Goal: Task Accomplishment & Management: Complete application form

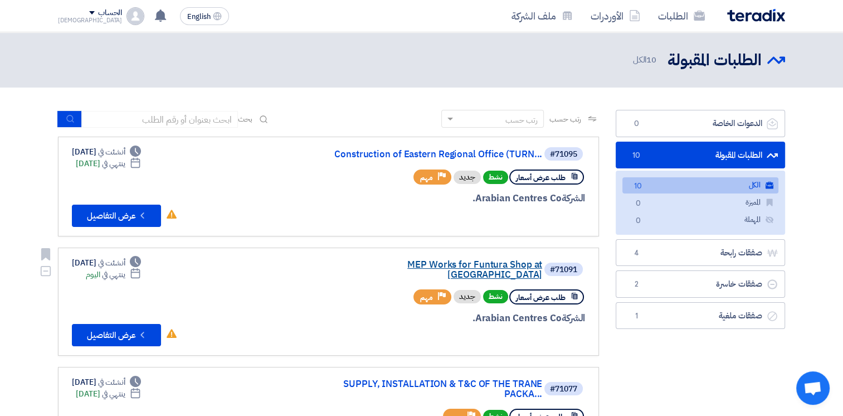
click at [451, 263] on link "MEP Works for Funtura Shop at [GEOGRAPHIC_DATA]" at bounding box center [430, 270] width 223 height 20
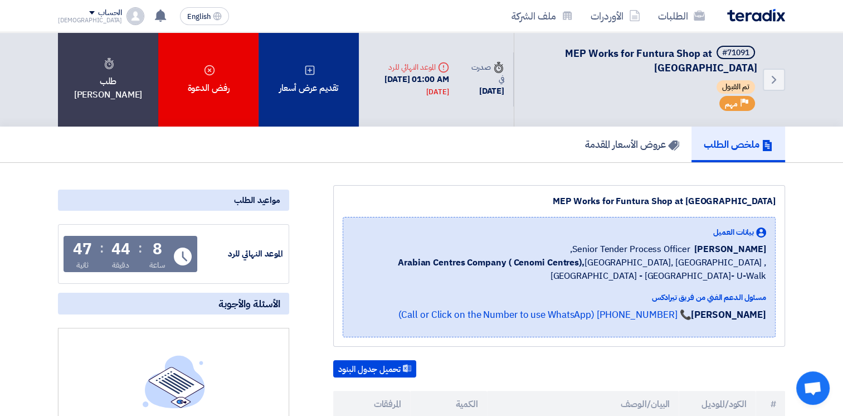
click at [313, 82] on div "تقديم عرض أسعار" at bounding box center [309, 79] width 100 height 94
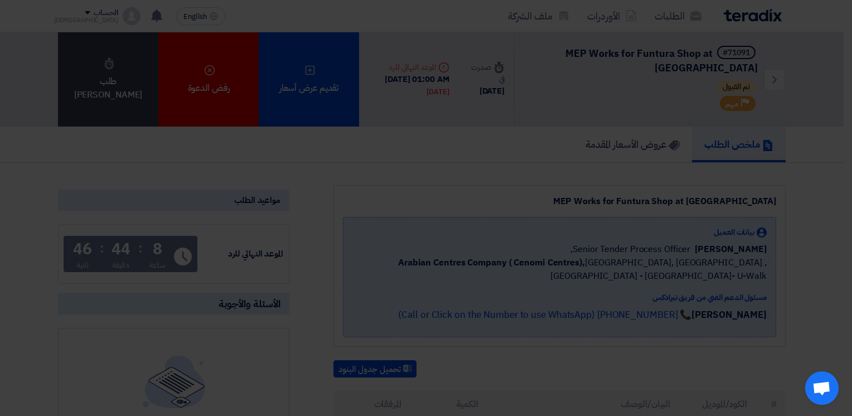
click at [411, 176] on div "أبدأ في تقديم عرض أسعار جديد تقديم عرض أسعار جديد من البداية" at bounding box center [425, 110] width 613 height 161
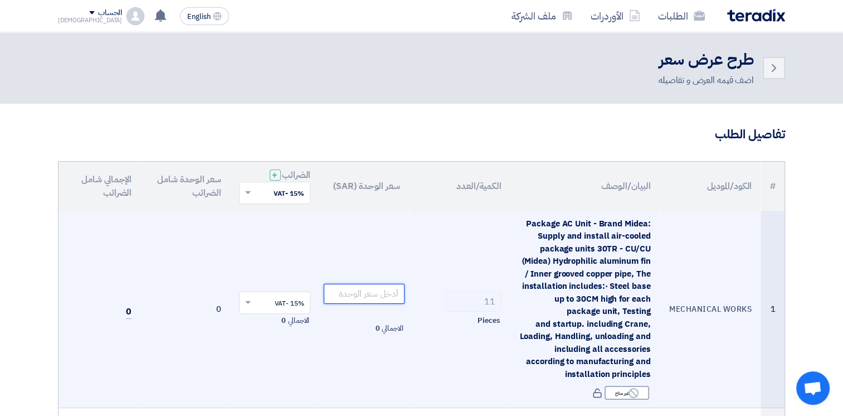
click at [389, 291] on input "number" at bounding box center [364, 294] width 81 height 20
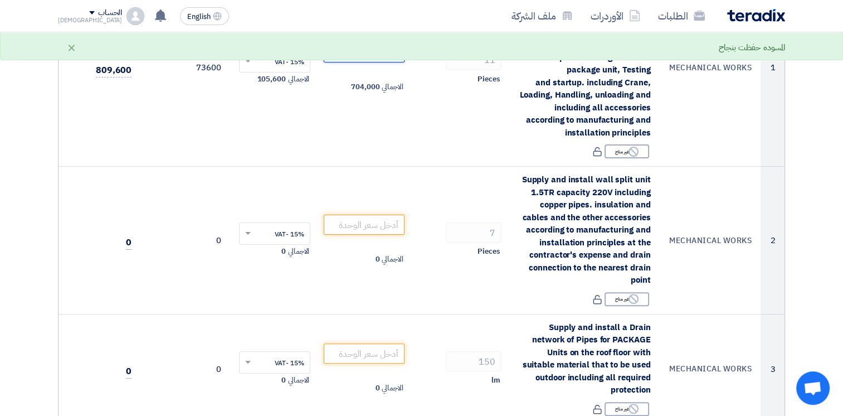
scroll to position [250, 0]
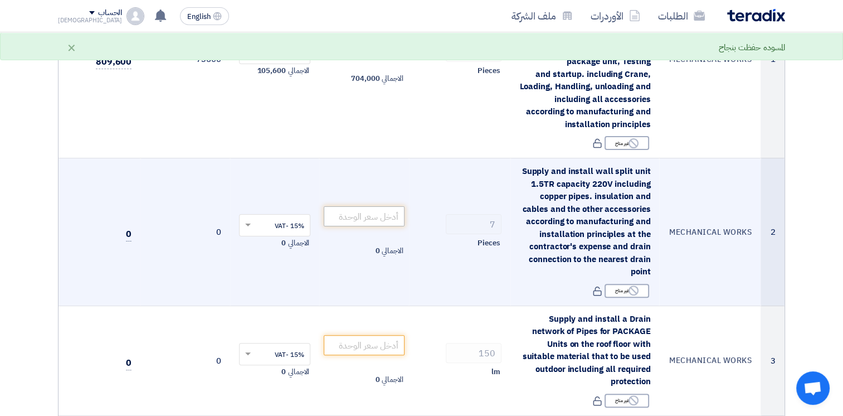
type input "64000"
click at [391, 213] on input "number" at bounding box center [364, 216] width 81 height 20
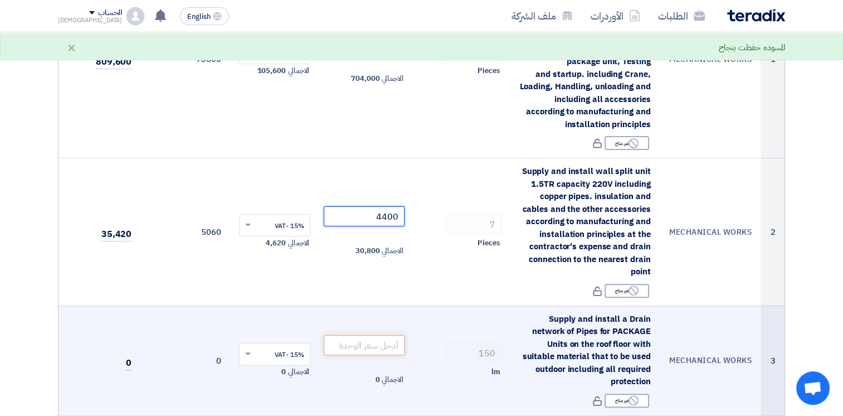
type input "4400"
click at [356, 344] on input "number" at bounding box center [364, 345] width 81 height 20
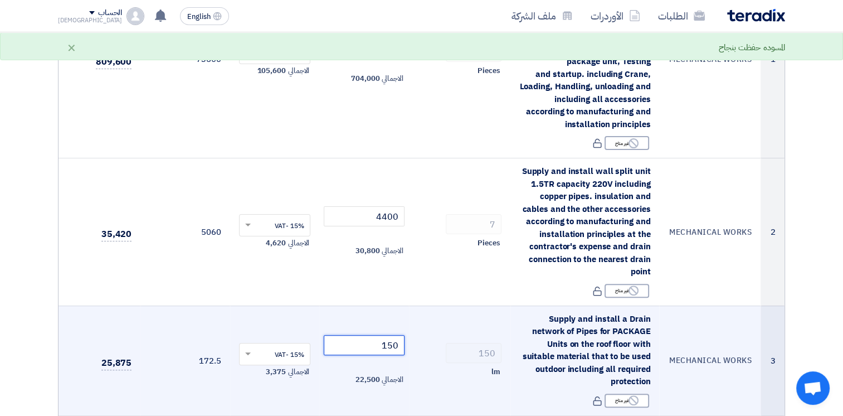
scroll to position [528, 0]
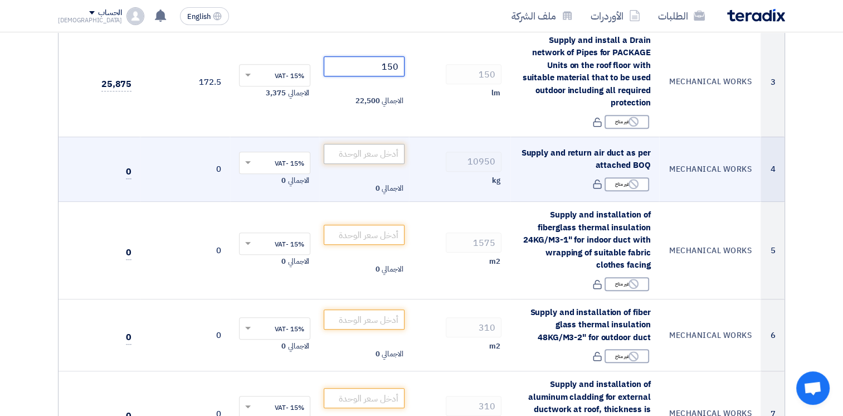
type input "150"
click at [358, 152] on input "number" at bounding box center [364, 154] width 81 height 20
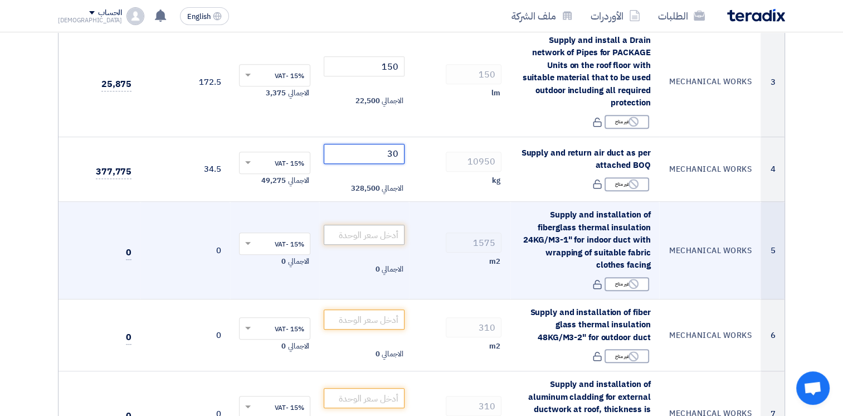
type input "30"
click at [390, 231] on input "number" at bounding box center [364, 235] width 81 height 20
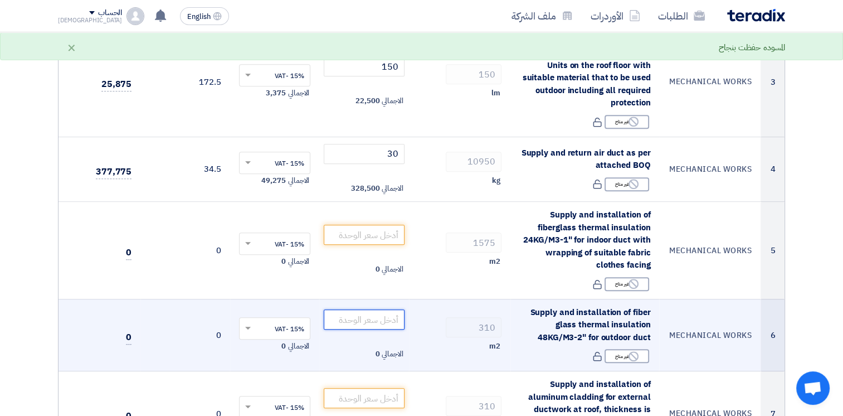
click at [397, 319] on input "number" at bounding box center [364, 319] width 81 height 20
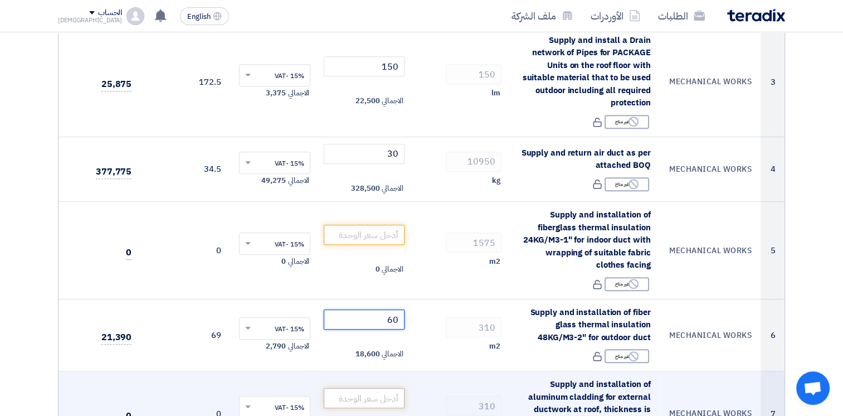
type input "60"
click at [392, 393] on input "number" at bounding box center [364, 398] width 81 height 20
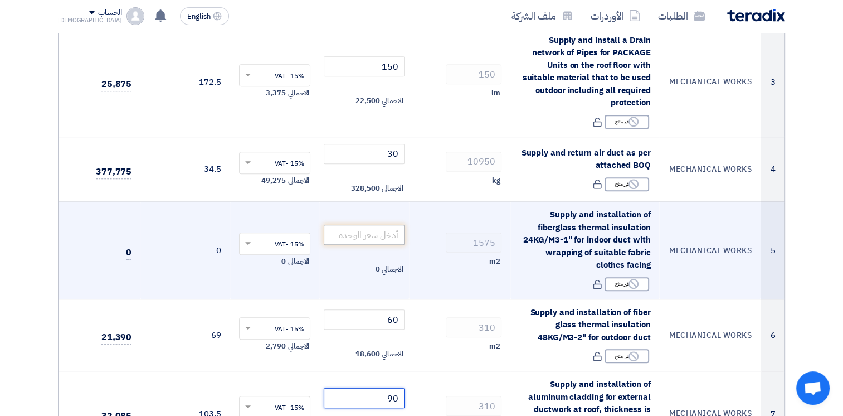
type input "90"
click at [386, 237] on input "number" at bounding box center [364, 235] width 81 height 20
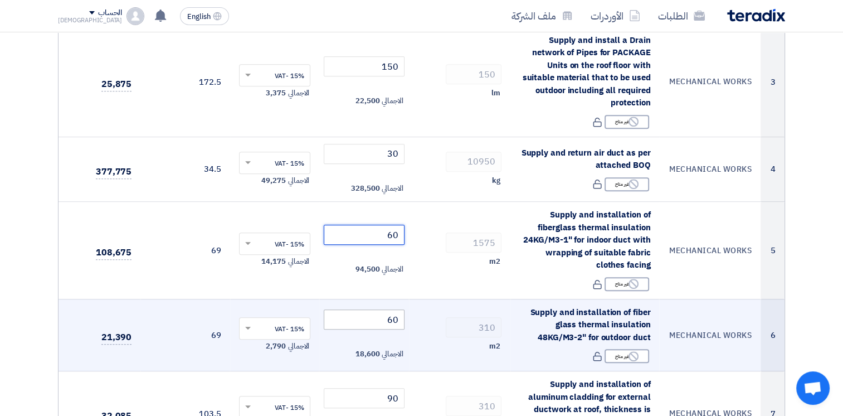
type input "60"
drag, startPoint x: 377, startPoint y: 323, endPoint x: 411, endPoint y: 319, distance: 34.2
click at [411, 319] on tr "6 MECHANICAL WORKS Supply and installation of fiber glass thermal insulation 48…" at bounding box center [422, 335] width 726 height 72
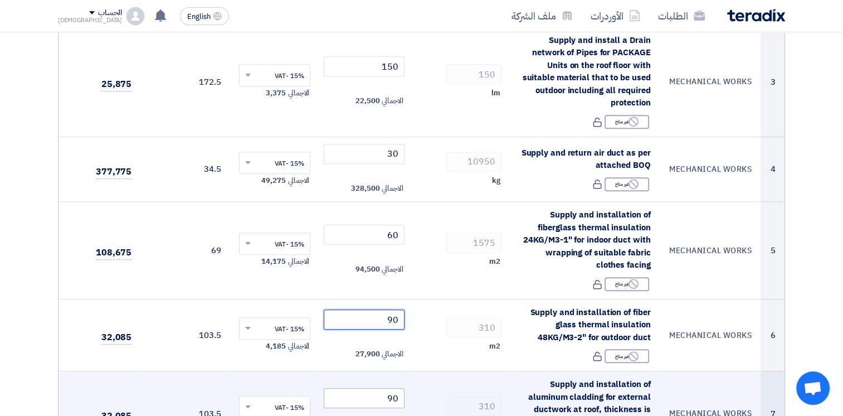
type input "90"
drag, startPoint x: 378, startPoint y: 397, endPoint x: 415, endPoint y: 400, distance: 36.9
click at [415, 400] on tr "7 MECHANICAL WORKS Supply and installation of aluminum cladding for external du…" at bounding box center [422, 413] width 726 height 85
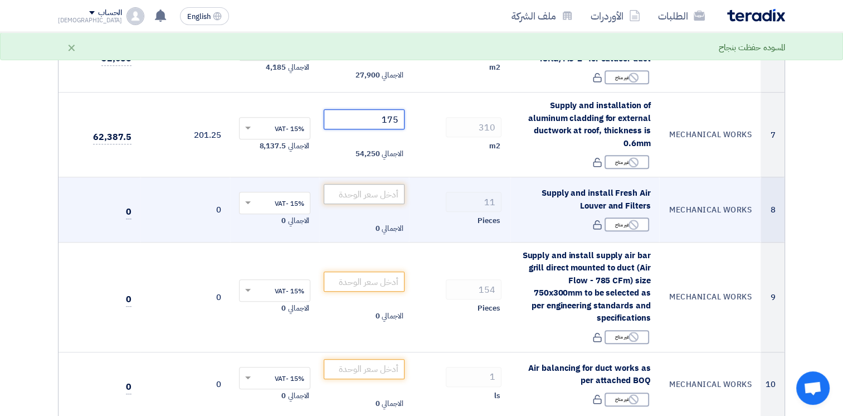
type input "175"
click at [398, 192] on input "number" at bounding box center [364, 194] width 81 height 20
click at [392, 192] on input "number" at bounding box center [364, 194] width 81 height 20
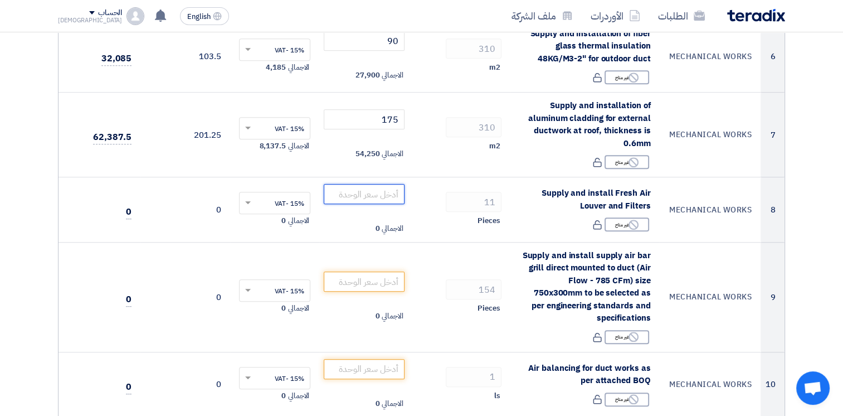
type input "4"
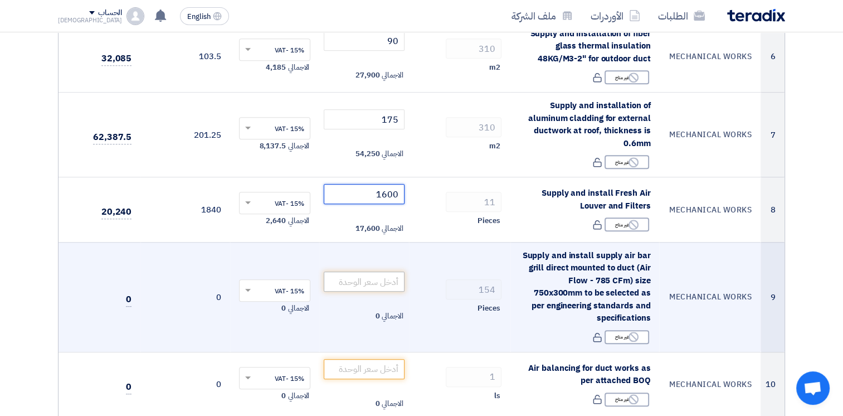
type input "1600"
click at [383, 279] on input "number" at bounding box center [364, 281] width 81 height 20
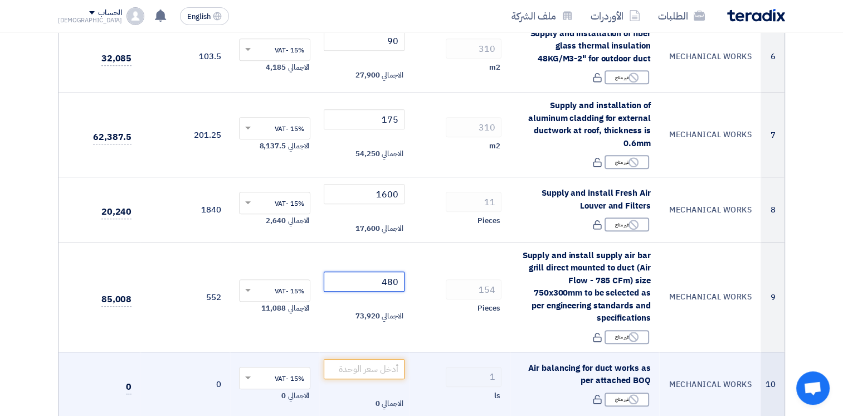
type input "480"
click at [406, 360] on td "الاجمالي 0" at bounding box center [364, 384] width 90 height 65
click at [394, 359] on input "number" at bounding box center [364, 369] width 81 height 20
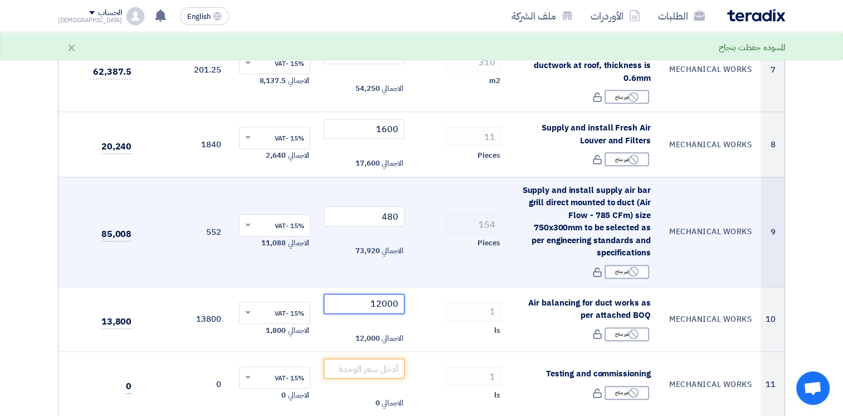
scroll to position [1086, 0]
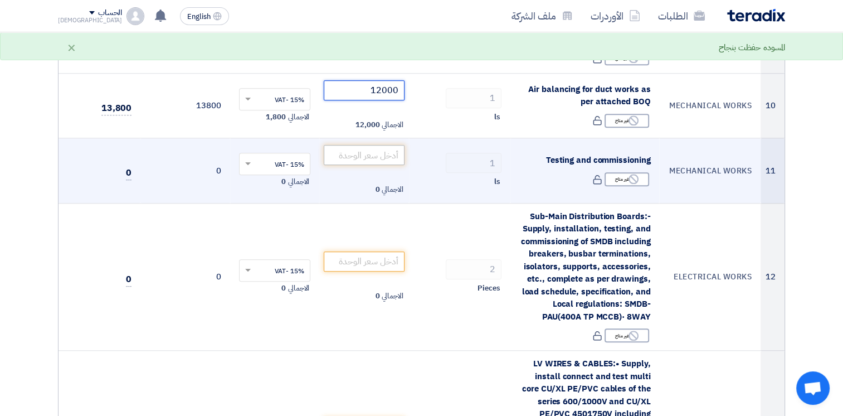
type input "12000"
click at [385, 145] on input "number" at bounding box center [364, 155] width 81 height 20
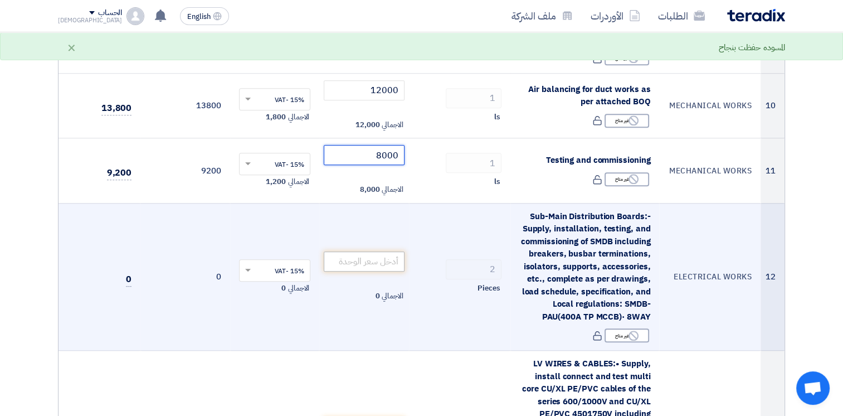
type input "8000"
click at [381, 251] on input "number" at bounding box center [364, 261] width 81 height 20
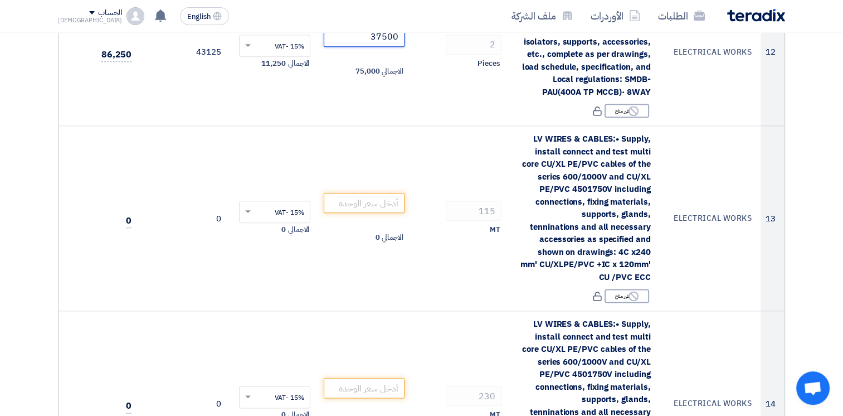
scroll to position [1350, 0]
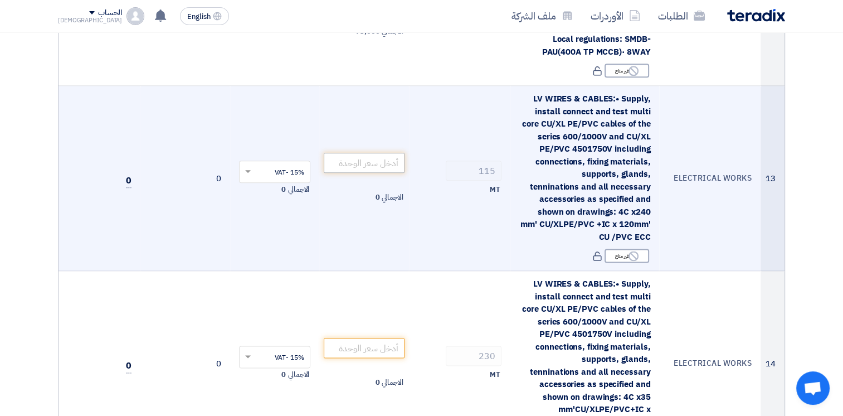
type input "37500"
click at [388, 153] on input "number" at bounding box center [364, 163] width 81 height 20
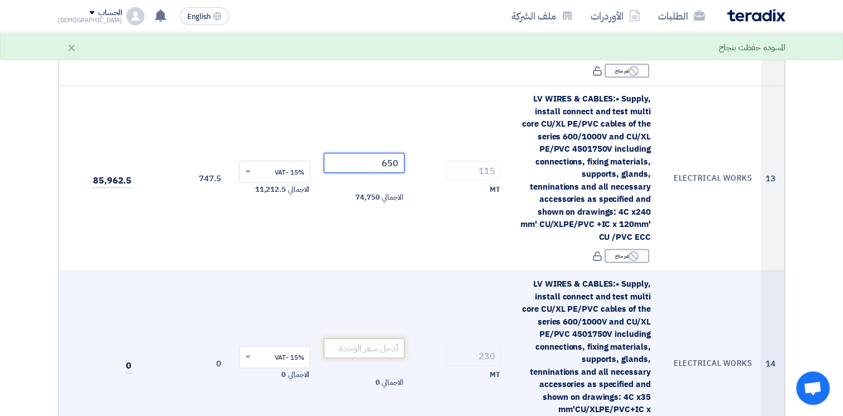
type input "650"
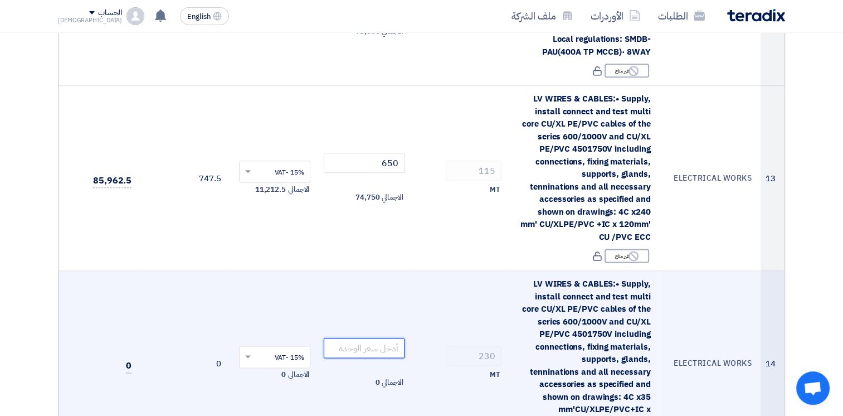
click at [392, 338] on input "number" at bounding box center [364, 348] width 81 height 20
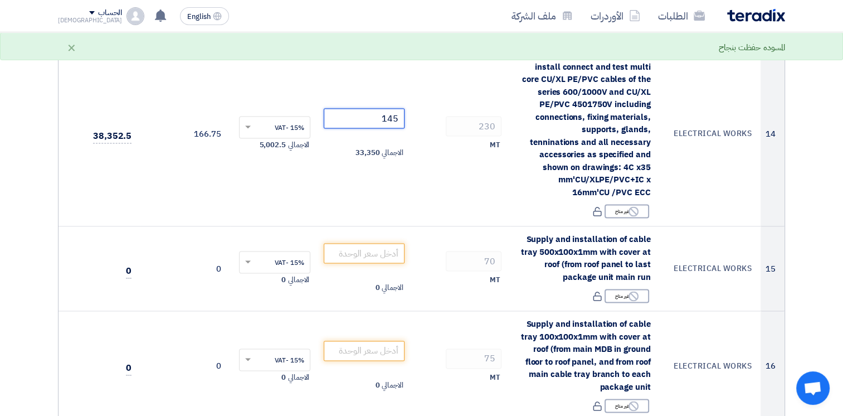
scroll to position [1676, 0]
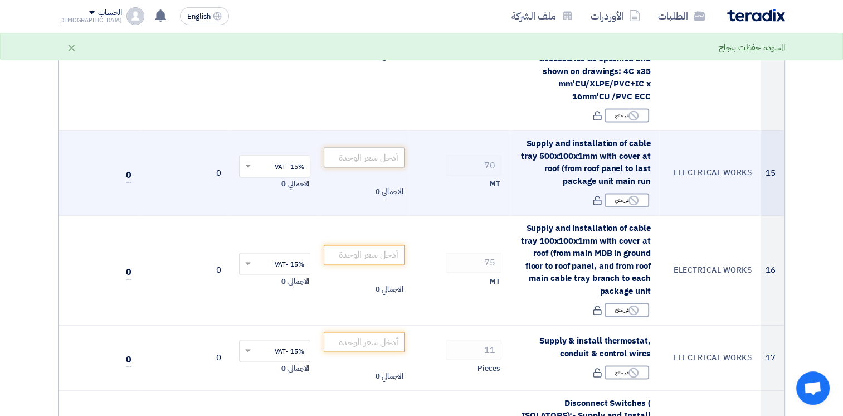
type input "145"
click at [367, 147] on input "number" at bounding box center [364, 157] width 81 height 20
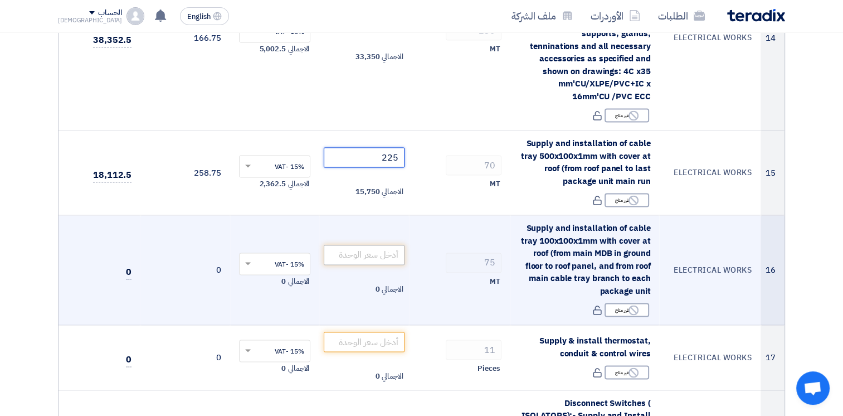
type input "225"
click at [401, 245] on input "number" at bounding box center [364, 255] width 81 height 20
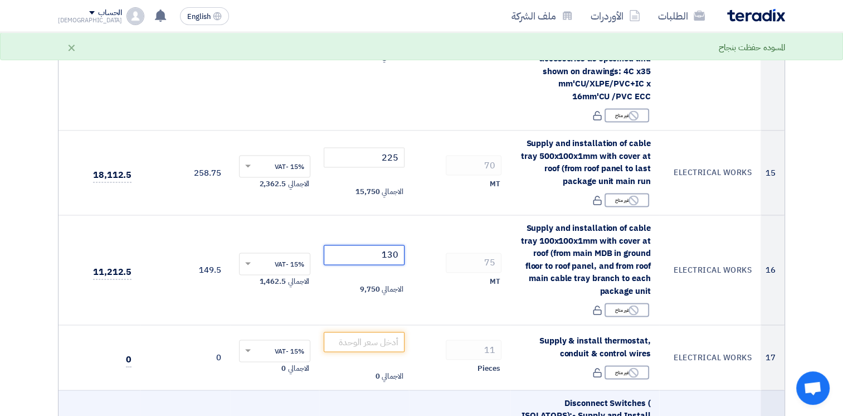
type input "130"
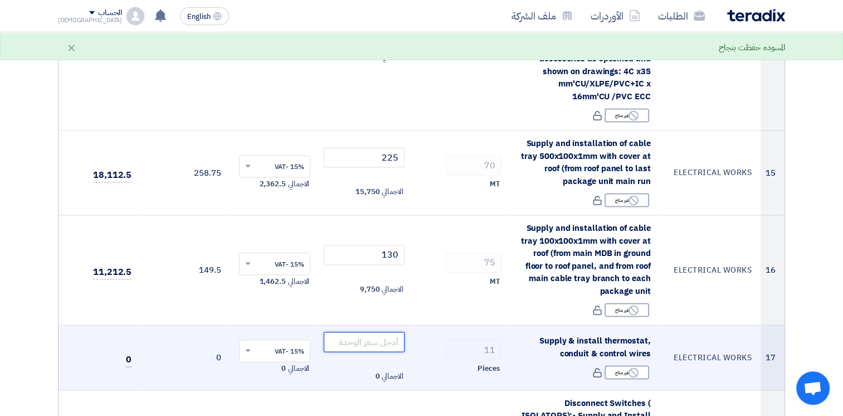
click at [374, 332] on input "number" at bounding box center [364, 342] width 81 height 20
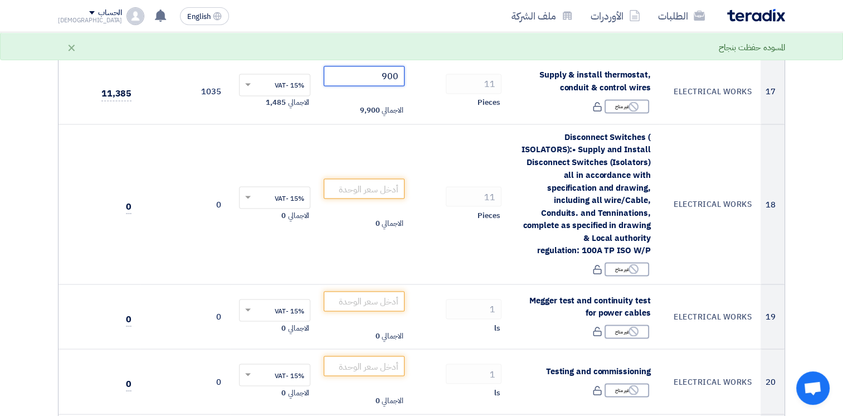
scroll to position [1962, 0]
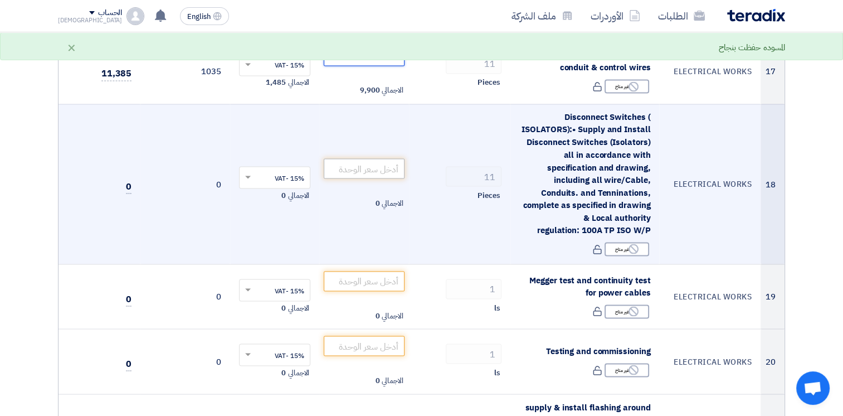
type input "900"
click at [379, 158] on input "number" at bounding box center [364, 168] width 81 height 20
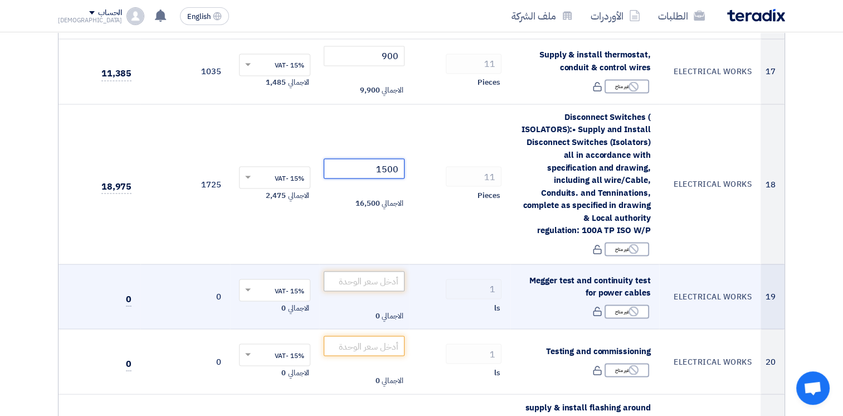
type input "1500"
click at [384, 271] on input "number" at bounding box center [364, 281] width 81 height 20
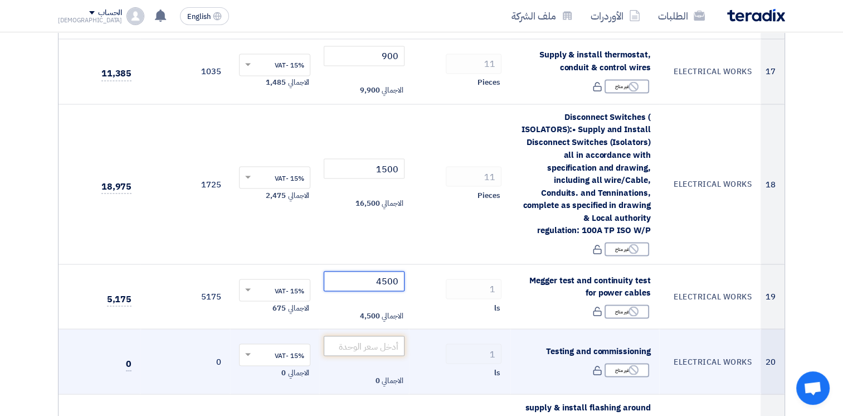
type input "4500"
click at [369, 336] on input "number" at bounding box center [364, 346] width 81 height 20
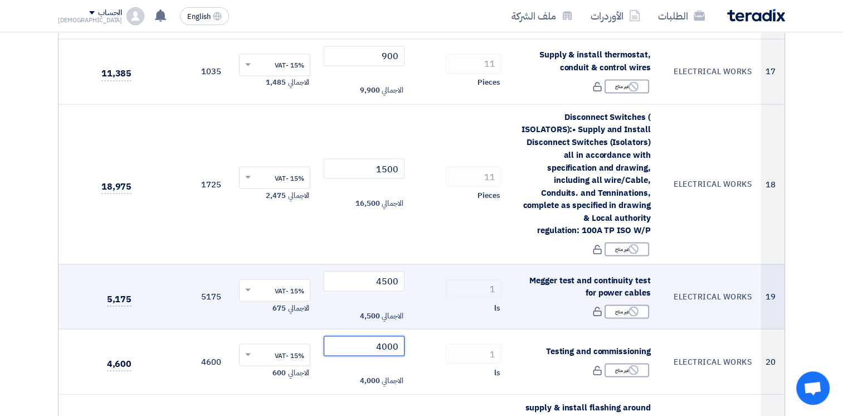
scroll to position [2240, 0]
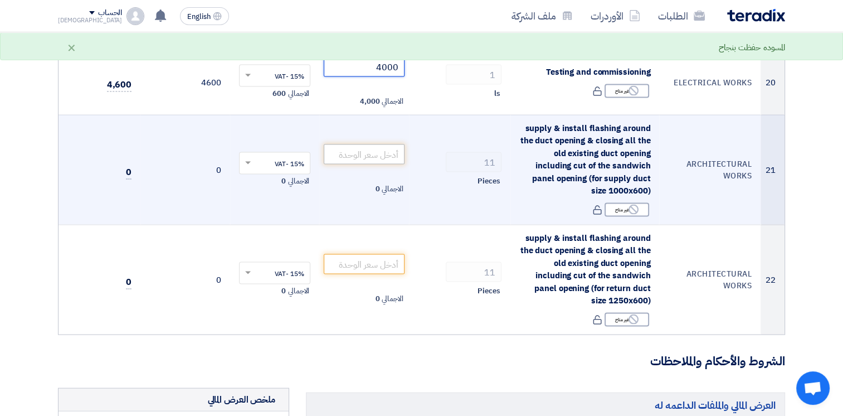
type input "4000"
click at [379, 144] on input "number" at bounding box center [364, 154] width 81 height 20
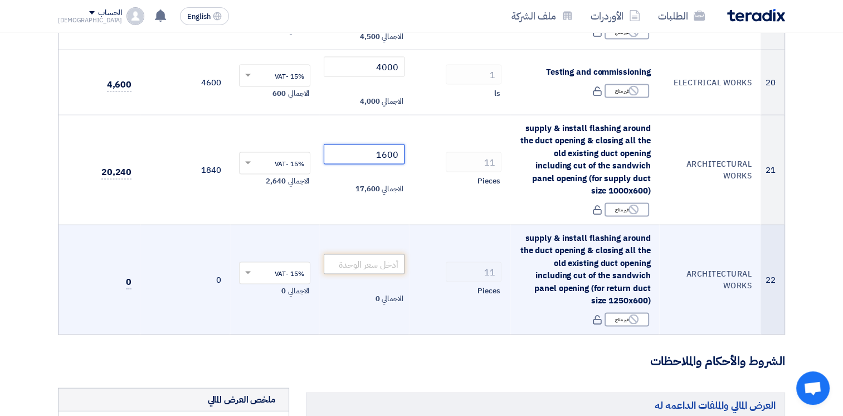
type input "1600"
click at [379, 254] on input "number" at bounding box center [364, 264] width 81 height 20
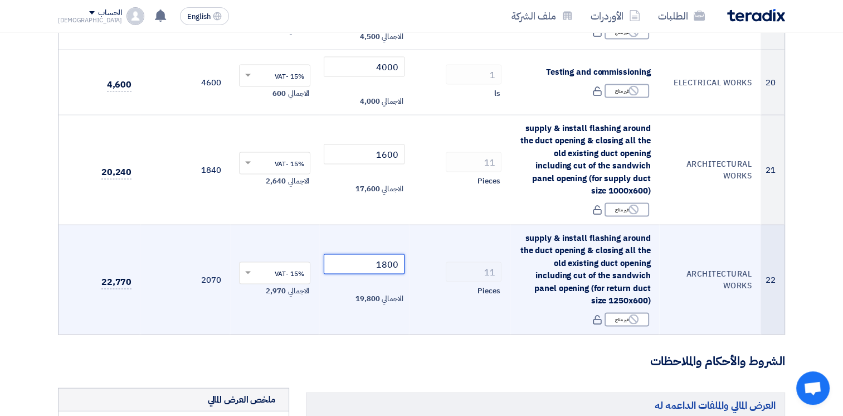
scroll to position [2519, 0]
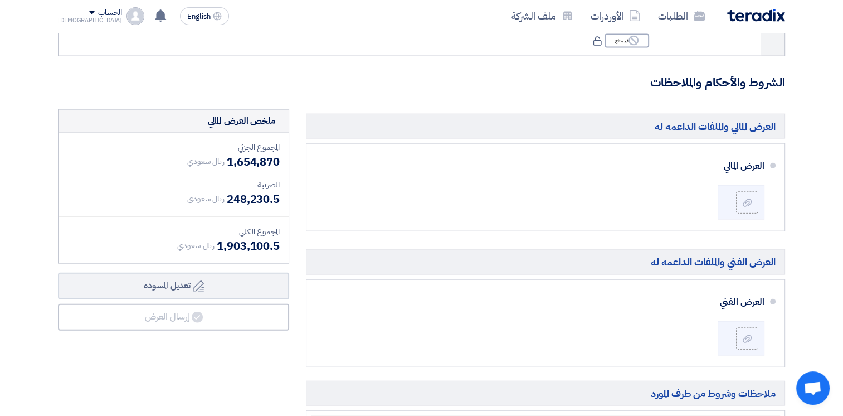
type input "1800"
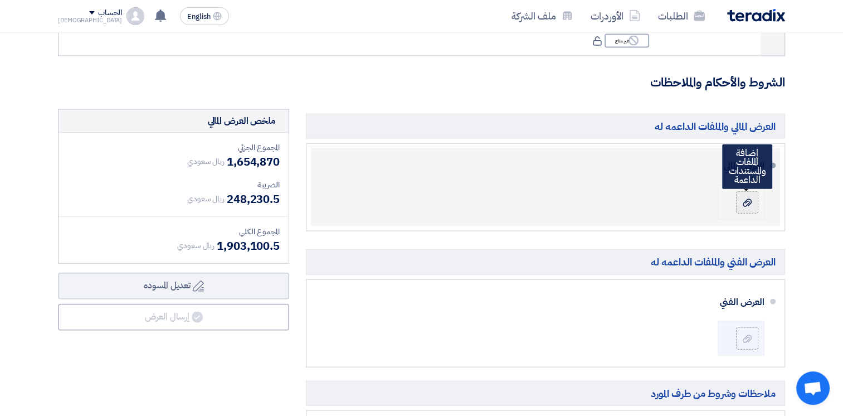
click at [747, 198] on icon at bounding box center [747, 202] width 9 height 9
click at [0, 0] on input "file" at bounding box center [0, 0] width 0 height 0
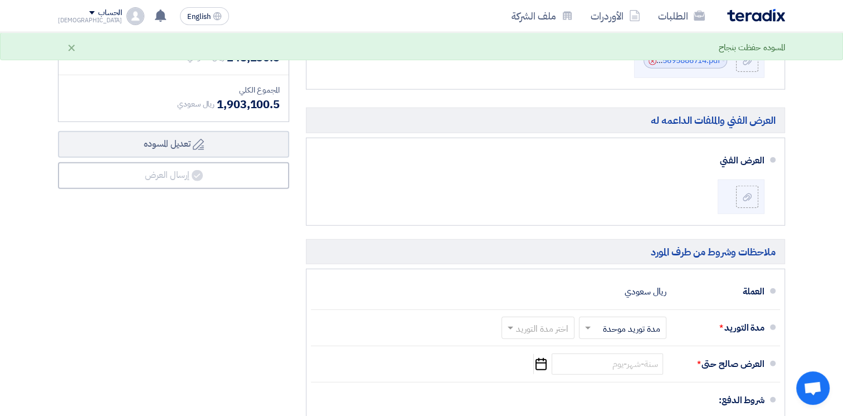
scroll to position [2657, 0]
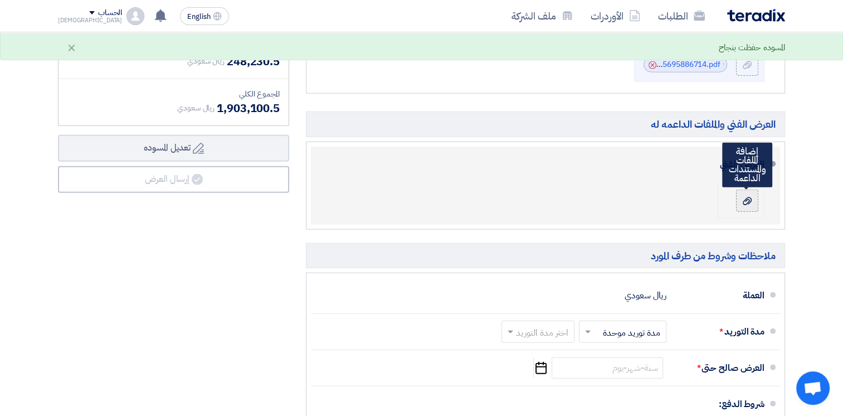
click at [754, 189] on label at bounding box center [747, 200] width 22 height 22
click at [0, 0] on input "file" at bounding box center [0, 0] width 0 height 0
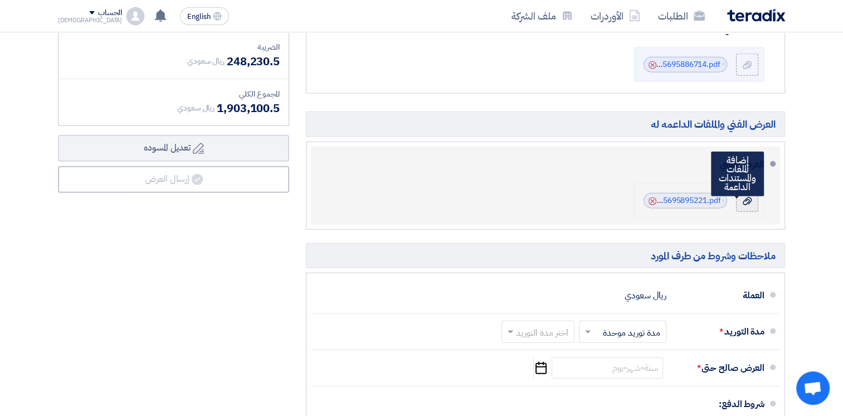
click at [747, 197] on use at bounding box center [747, 201] width 9 height 8
click at [0, 0] on input "file" at bounding box center [0, 0] width 0 height 0
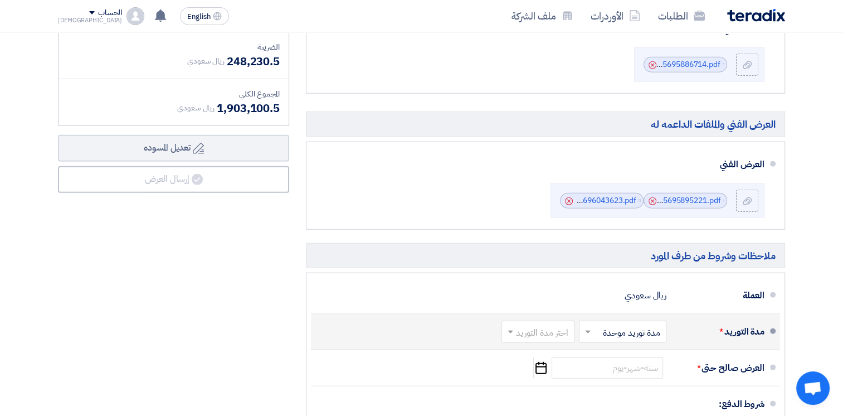
click at [542, 324] on input "text" at bounding box center [535, 332] width 67 height 16
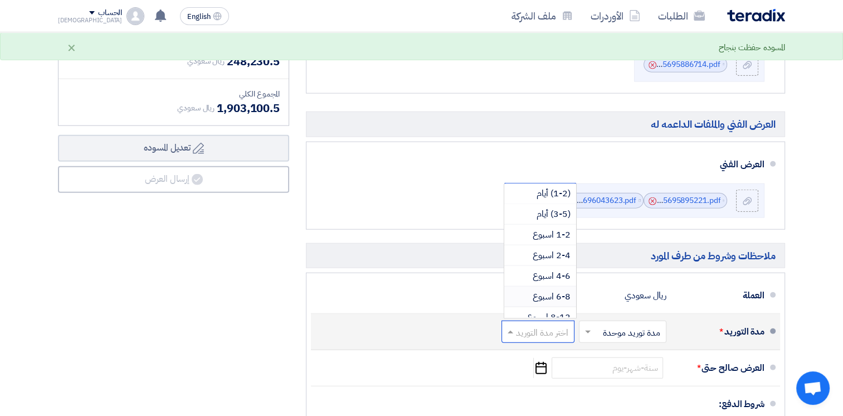
click at [554, 290] on span "6-8 اسبوع" at bounding box center [552, 296] width 38 height 13
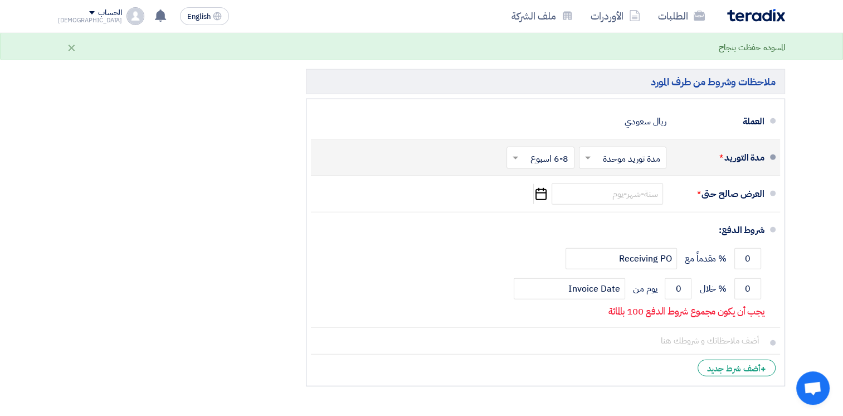
scroll to position [2918, 0]
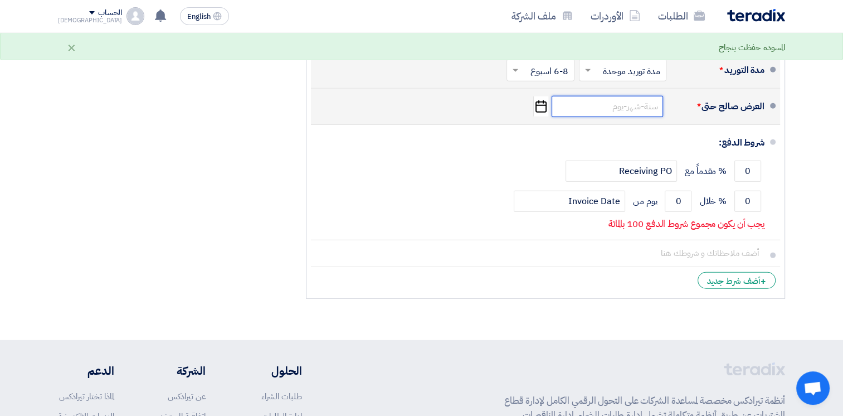
click at [611, 96] on input at bounding box center [607, 106] width 111 height 21
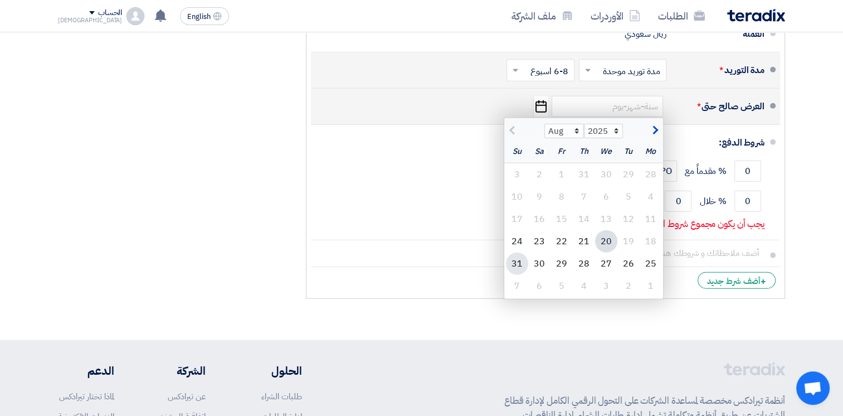
click at [517, 252] on div "31" at bounding box center [517, 263] width 22 height 22
type input "[DATE]"
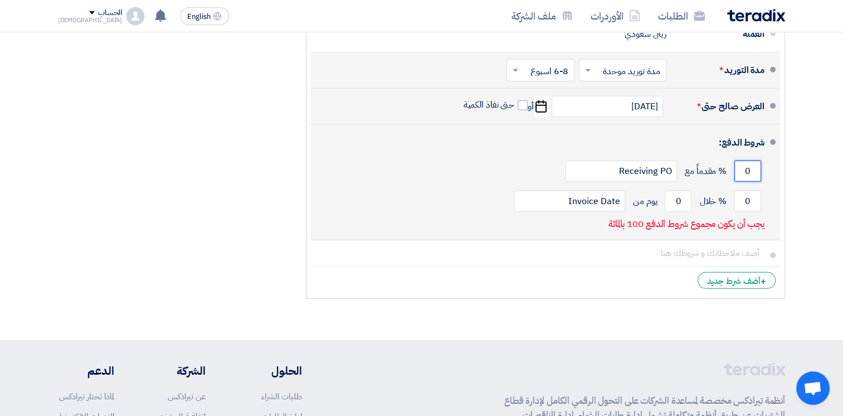
drag, startPoint x: 759, startPoint y: 155, endPoint x: 743, endPoint y: 155, distance: 15.6
click at [743, 161] on input "0" at bounding box center [748, 171] width 27 height 21
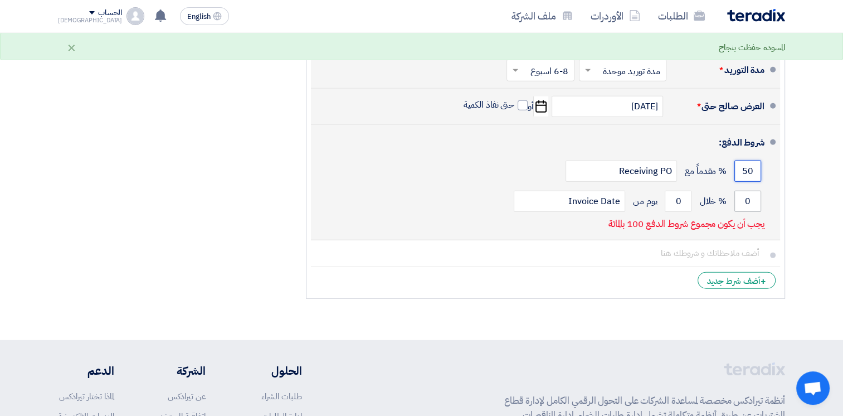
type input "50"
drag, startPoint x: 755, startPoint y: 185, endPoint x: 742, endPoint y: 186, distance: 12.3
click at [742, 191] on input "0" at bounding box center [748, 201] width 27 height 21
type input "50"
drag, startPoint x: 679, startPoint y: 182, endPoint x: 671, endPoint y: 182, distance: 7.8
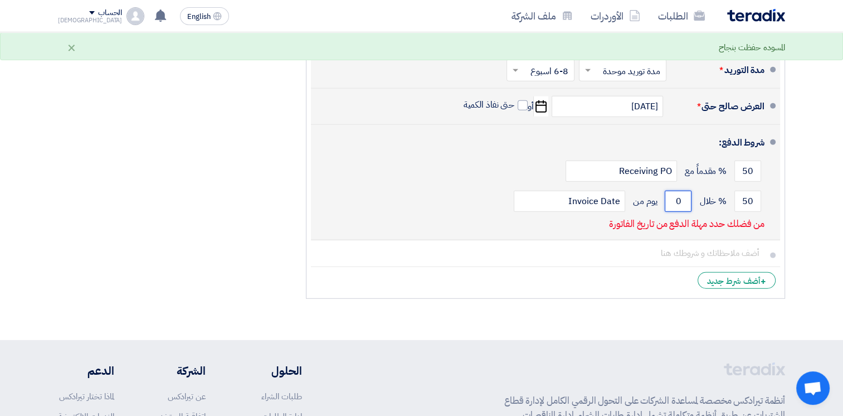
click at [671, 191] on input "0" at bounding box center [678, 201] width 27 height 21
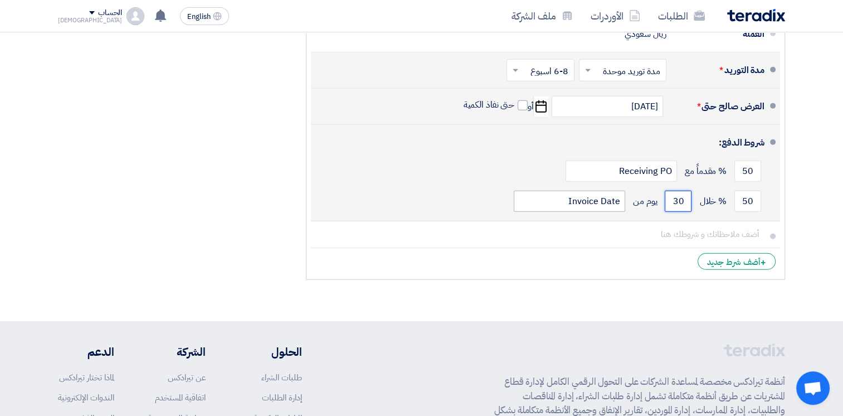
type input "30"
click at [595, 191] on input "Invoice Date" at bounding box center [569, 201] width 111 height 21
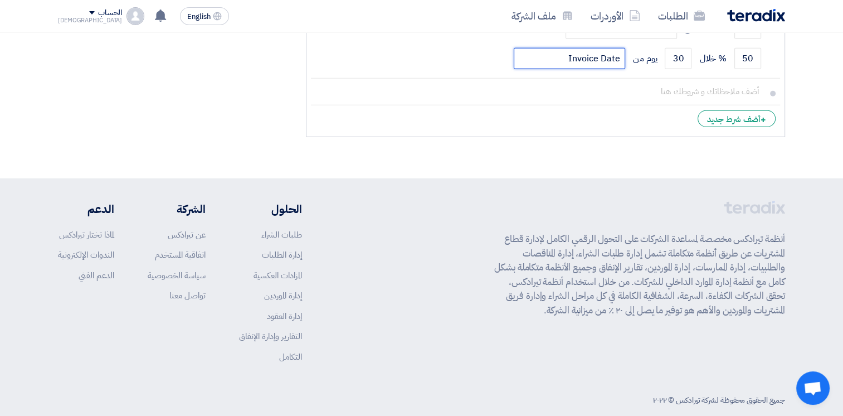
scroll to position [2782, 0]
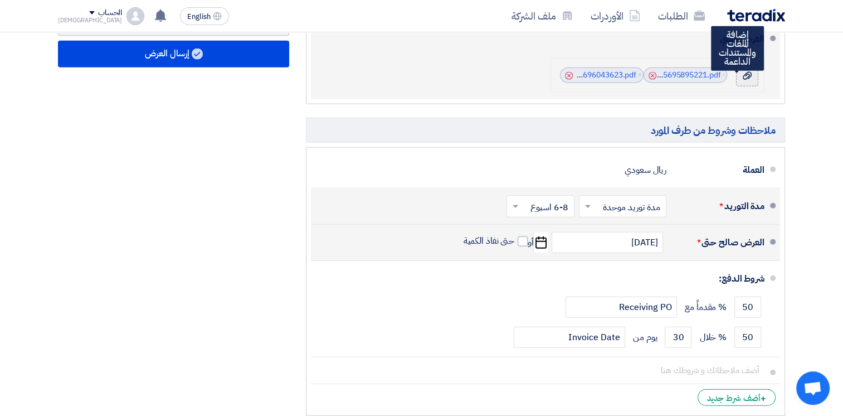
click at [748, 65] on label at bounding box center [747, 75] width 22 height 22
click at [0, 0] on input "file" at bounding box center [0, 0] width 0 height 0
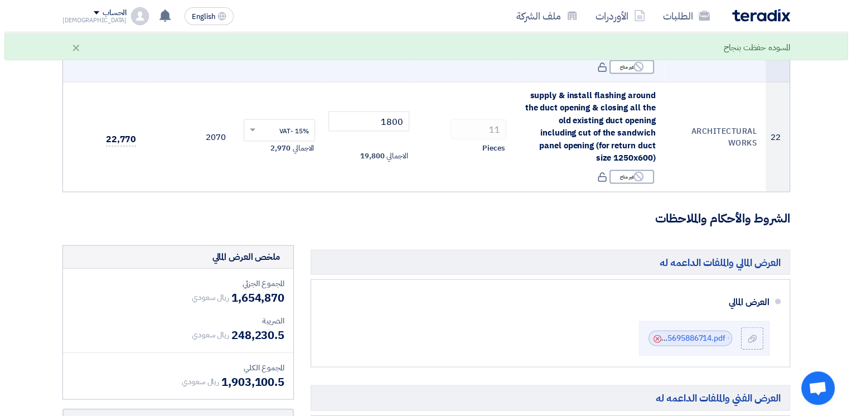
scroll to position [2504, 0]
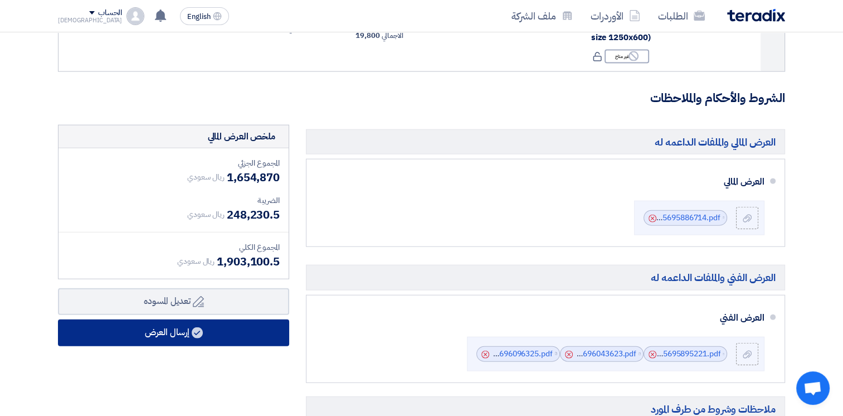
click at [194, 327] on use at bounding box center [197, 332] width 11 height 11
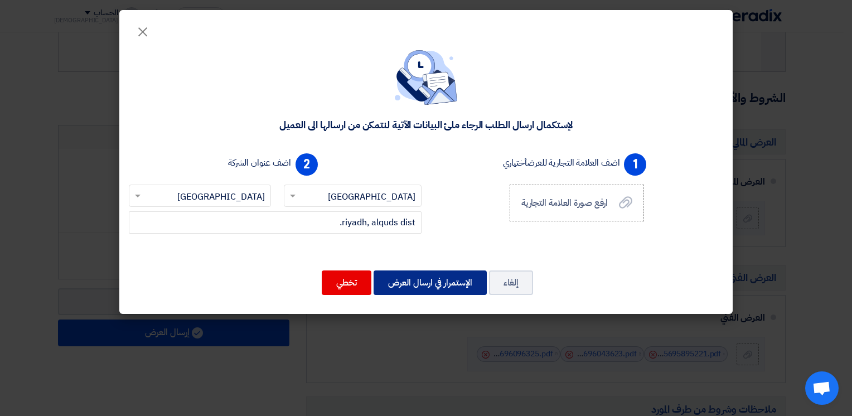
click at [406, 283] on button "الإستمرار في ارسال العرض" at bounding box center [429, 282] width 113 height 25
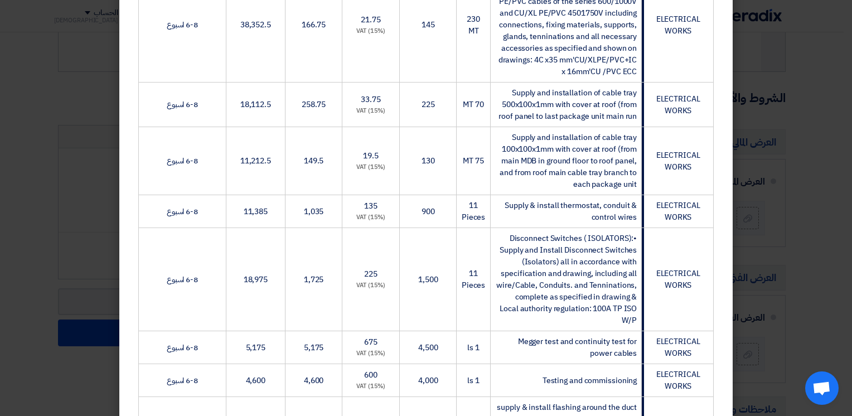
scroll to position [1660, 0]
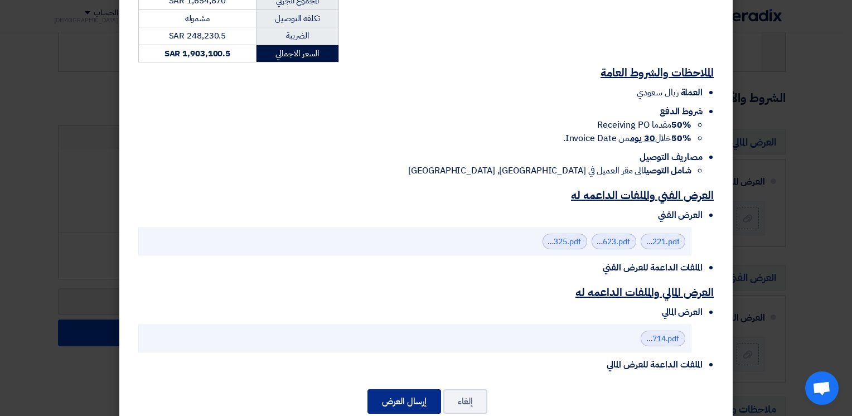
click at [394, 389] on button "إرسال العرض" at bounding box center [404, 401] width 74 height 25
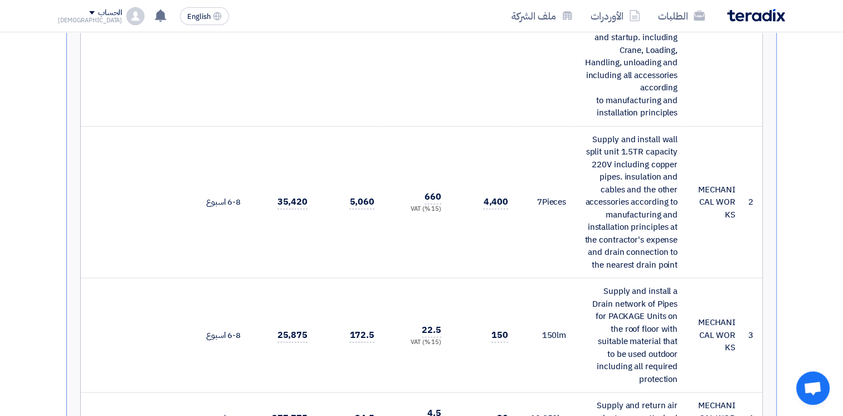
scroll to position [0, 0]
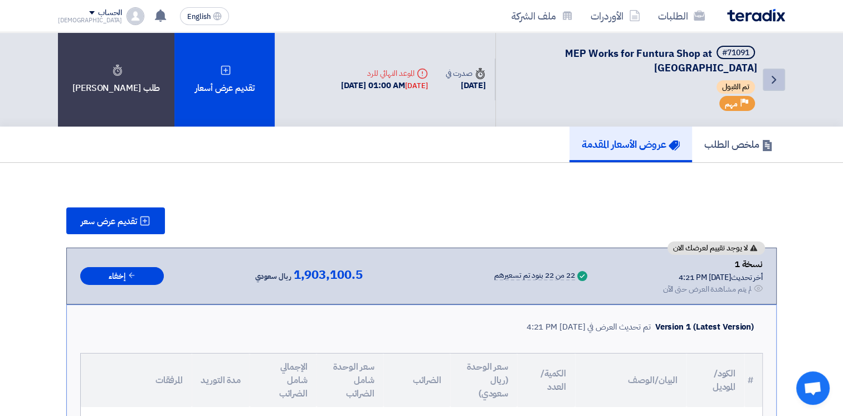
click at [776, 76] on icon "Back" at bounding box center [773, 79] width 13 height 13
